Goal: Task Accomplishment & Management: Manage account settings

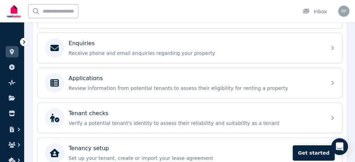
scroll to position [220, 0]
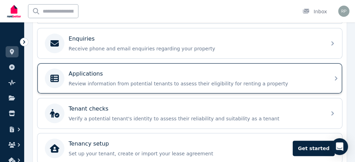
click at [97, 74] on p "Applications" at bounding box center [86, 74] width 34 height 8
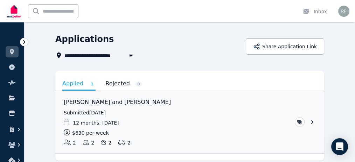
scroll to position [22, 0]
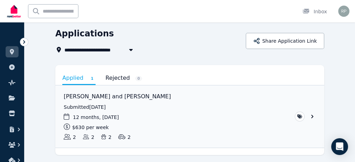
click at [0, 0] on link "View application: Jasmine Elsayed and Hayden Ballard" at bounding box center [0, 0] width 0 height 0
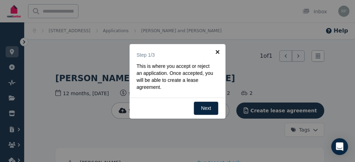
click at [219, 53] on link "×" at bounding box center [218, 52] width 16 height 16
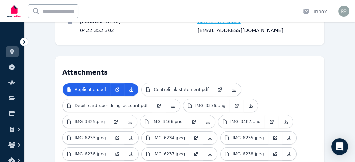
scroll to position [166, 0]
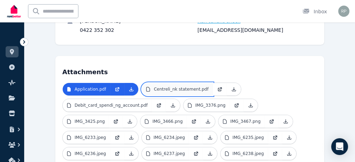
click at [154, 87] on p "Centreli_nk statement.pdf" at bounding box center [181, 90] width 55 height 6
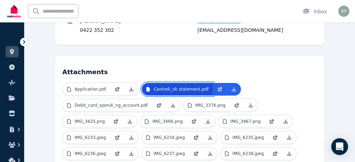
click at [175, 87] on p "Centreli_nk statement.pdf" at bounding box center [181, 90] width 55 height 6
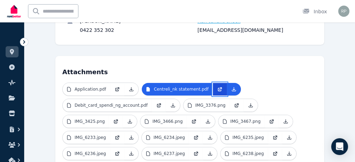
click at [217, 87] on icon at bounding box center [220, 90] width 6 height 6
click at [162, 103] on icon at bounding box center [159, 106] width 6 height 6
click at [115, 87] on icon at bounding box center [118, 90] width 6 height 6
click at [236, 103] on icon at bounding box center [237, 104] width 3 height 3
click at [119, 119] on icon at bounding box center [116, 122] width 6 height 6
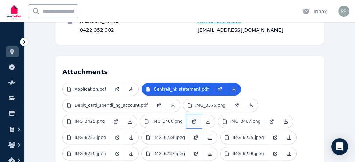
click at [197, 119] on icon at bounding box center [194, 122] width 6 height 6
click at [269, 119] on icon at bounding box center [272, 122] width 6 height 6
click at [120, 135] on icon at bounding box center [118, 138] width 6 height 6
click at [198, 136] on icon at bounding box center [196, 138] width 4 height 4
click at [273, 135] on icon at bounding box center [276, 138] width 6 height 6
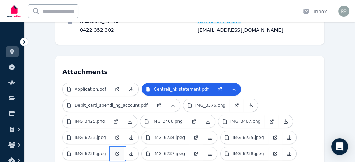
click at [120, 151] on icon at bounding box center [118, 154] width 6 height 6
click at [273, 151] on icon at bounding box center [276, 154] width 6 height 6
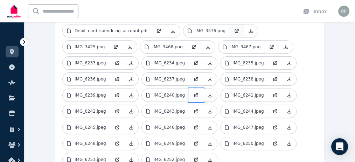
scroll to position [241, 0]
click at [273, 93] on icon at bounding box center [276, 96] width 6 height 6
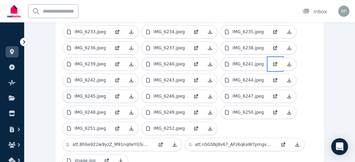
scroll to position [273, 0]
click at [106, 158] on icon at bounding box center [107, 159] width 3 height 3
click at [160, 142] on icon at bounding box center [161, 143] width 3 height 3
click at [281, 142] on icon at bounding box center [284, 145] width 6 height 6
click at [199, 125] on icon at bounding box center [196, 128] width 6 height 6
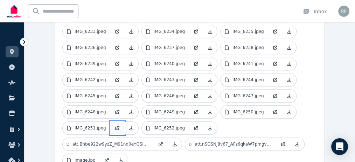
click at [120, 125] on icon at bounding box center [118, 128] width 6 height 6
click at [273, 109] on icon at bounding box center [276, 112] width 6 height 6
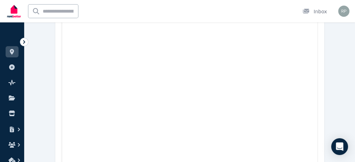
scroll to position [519, 0]
click at [0, 0] on img at bounding box center [0, 0] width 0 height 0
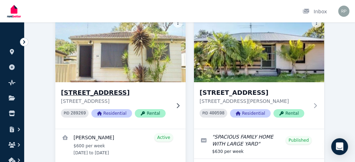
scroll to position [58, 0]
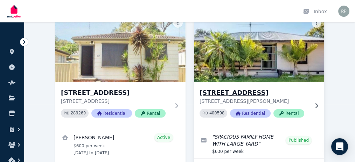
click at [255, 75] on img at bounding box center [259, 48] width 137 height 71
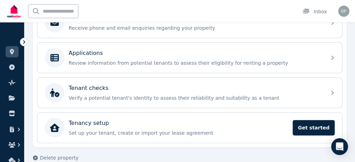
scroll to position [248, 0]
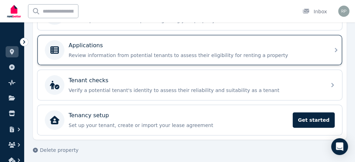
click at [137, 45] on div "Applications" at bounding box center [196, 45] width 254 height 8
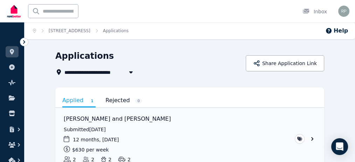
scroll to position [22, 0]
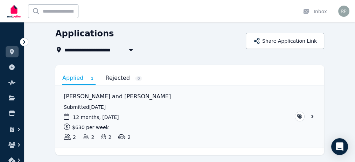
drag, startPoint x: 81, startPoint y: 2, endPoint x: 180, endPoint y: 20, distance: 100.4
click at [180, 20] on div "Ctrl k Inbox" at bounding box center [167, 11] width 323 height 22
